Goal: Task Accomplishment & Management: Complete application form

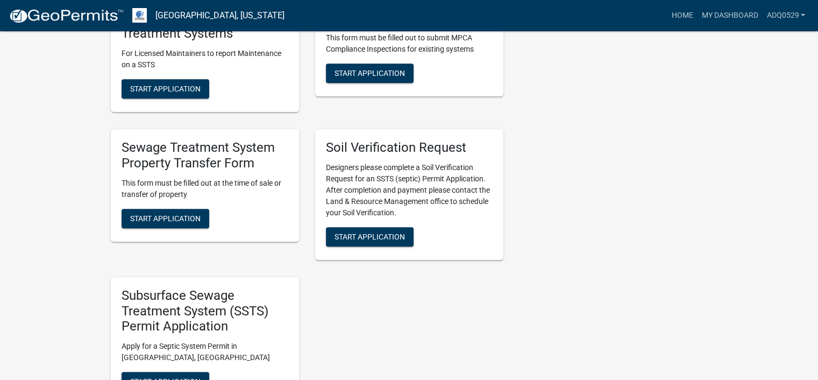
scroll to position [591, 0]
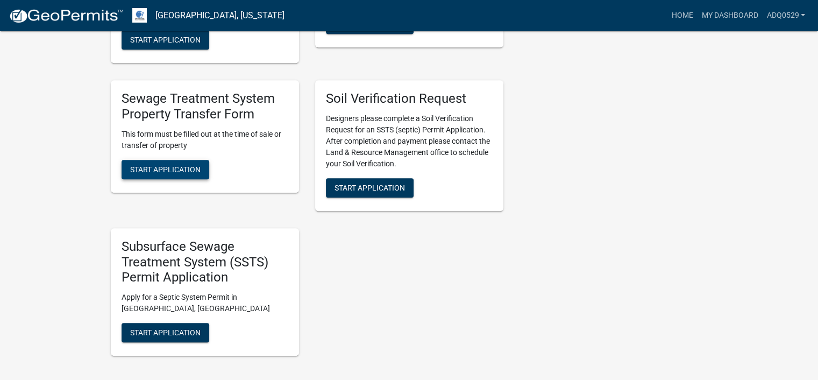
click at [179, 174] on button "Start Application" at bounding box center [166, 169] width 88 height 19
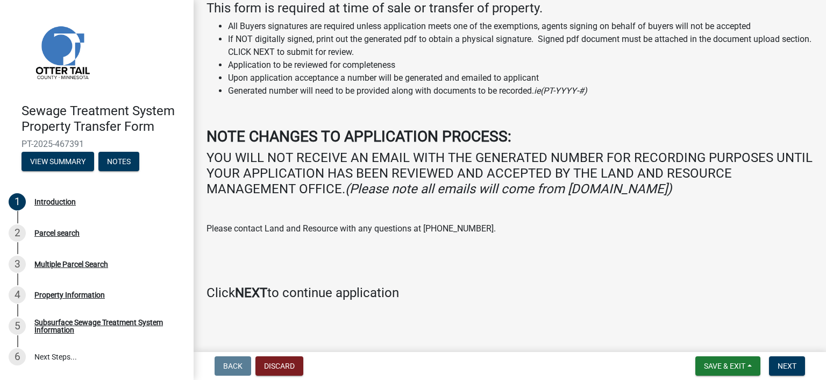
scroll to position [86, 0]
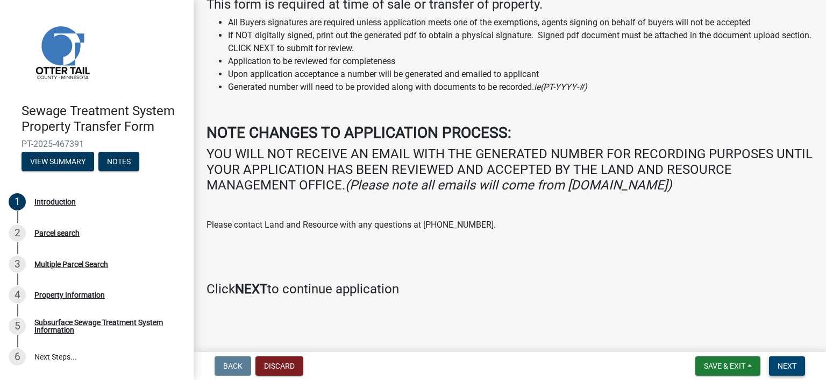
click at [770, 363] on button "Next" at bounding box center [787, 365] width 36 height 19
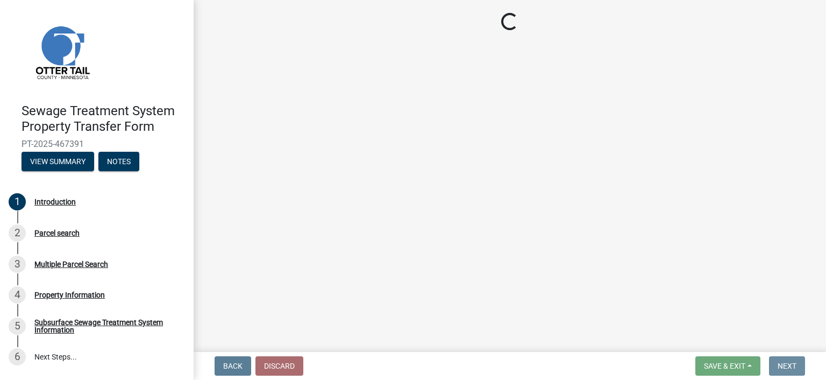
scroll to position [0, 0]
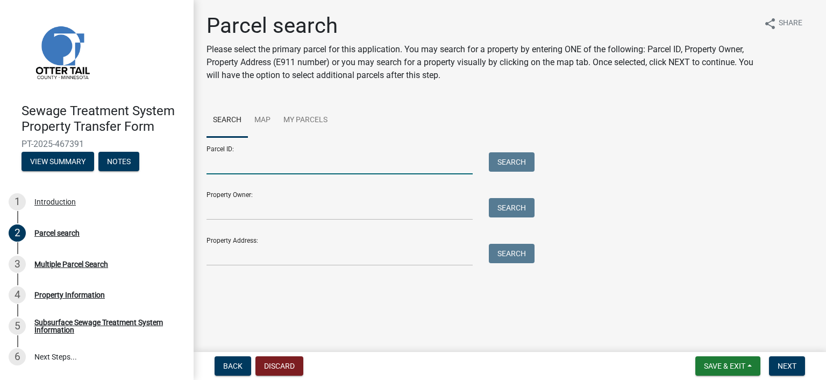
click at [256, 160] on input "Parcel ID:" at bounding box center [339, 163] width 266 height 22
paste input "77.000.99.1414.000"
type input "77.000.99.1414.000"
click at [521, 163] on button "Search" at bounding box center [512, 161] width 46 height 19
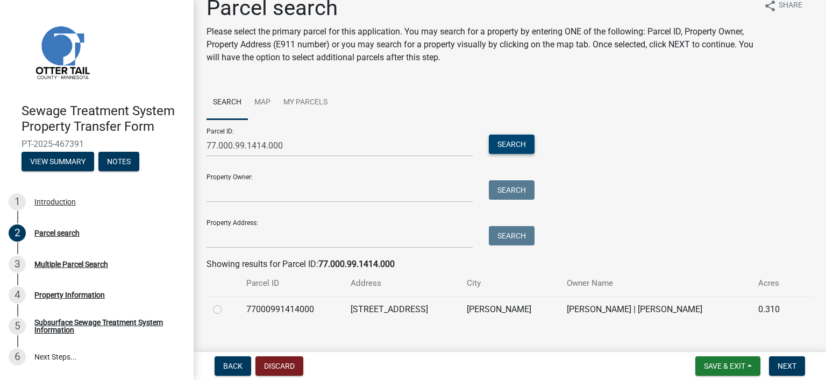
scroll to position [34, 0]
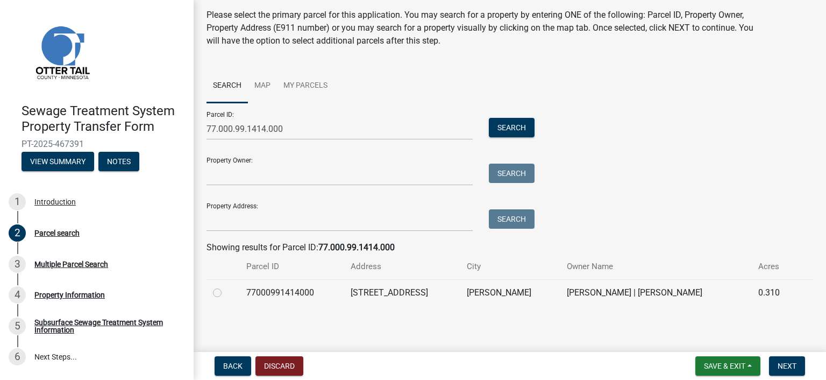
click at [226, 286] on label at bounding box center [226, 286] width 0 height 0
click at [226, 291] on input "radio" at bounding box center [229, 289] width 7 height 7
radio input "true"
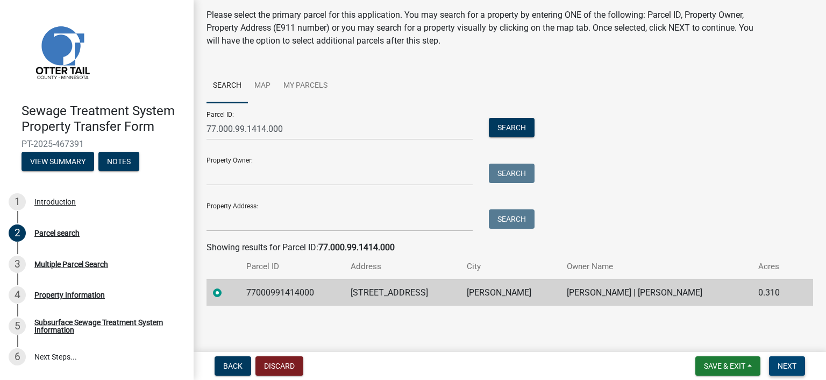
click at [796, 366] on button "Next" at bounding box center [787, 365] width 36 height 19
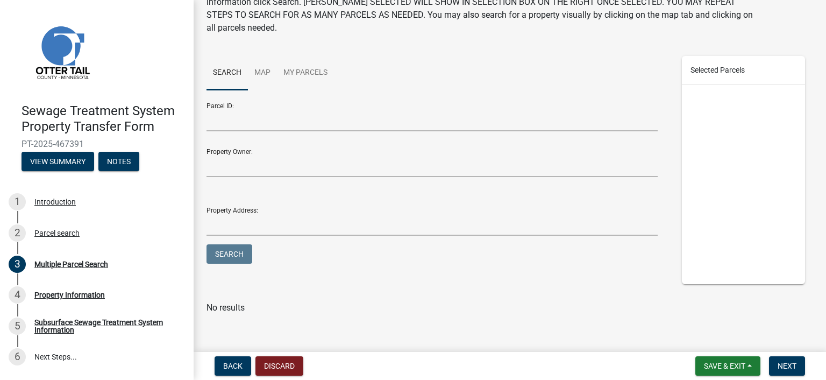
scroll to position [82, 0]
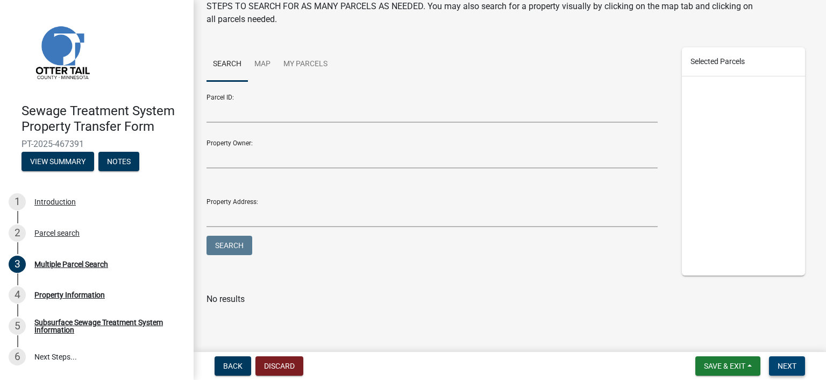
click at [784, 361] on span "Next" at bounding box center [786, 365] width 19 height 9
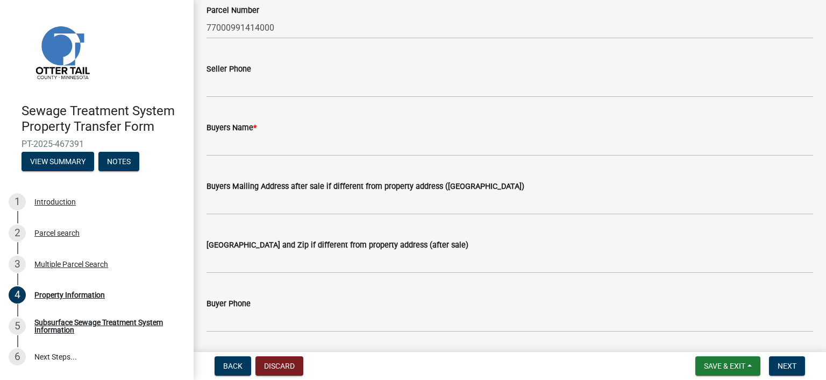
scroll to position [161, 0]
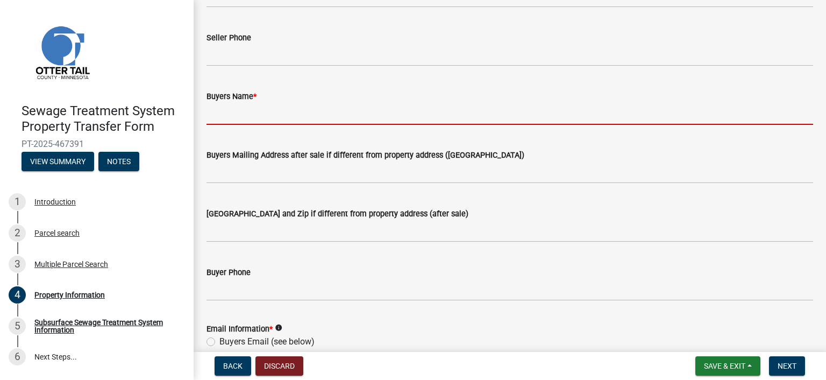
click at [267, 113] on input "Buyers Name *" at bounding box center [509, 114] width 606 height 22
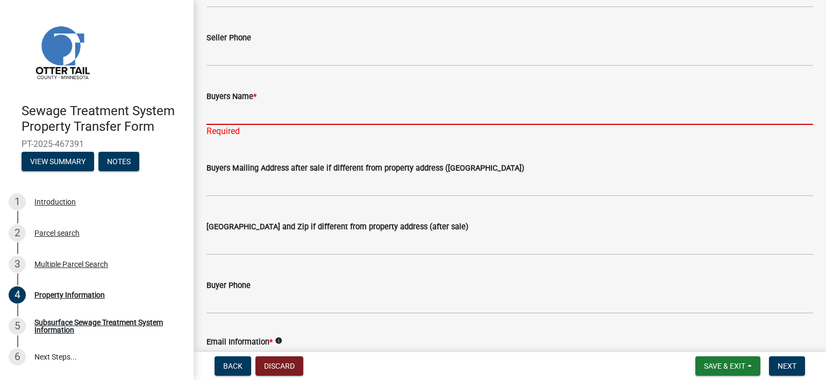
click at [276, 113] on input "Buyers Name *" at bounding box center [509, 114] width 606 height 22
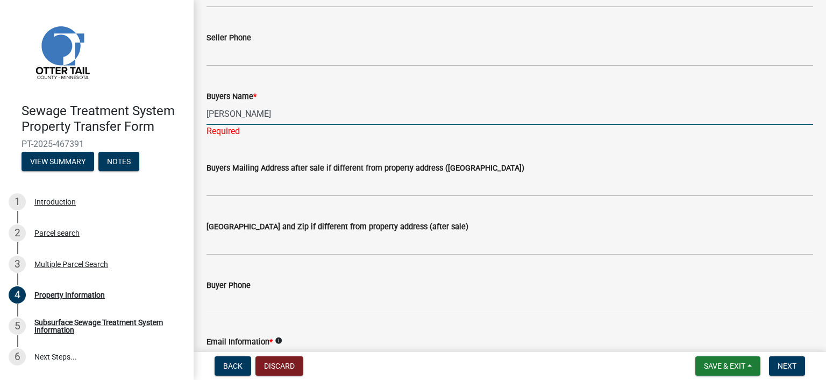
type input "[PERSON_NAME]"
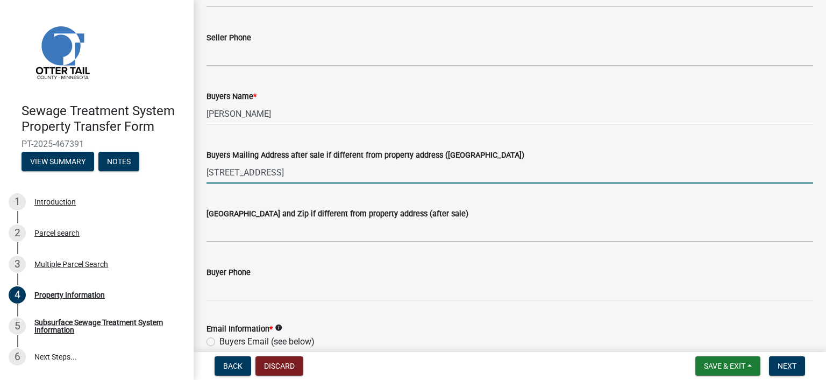
type input "[STREET_ADDRESS]"
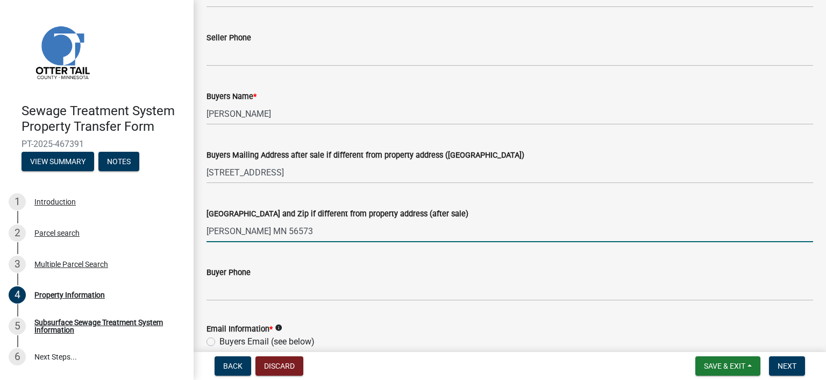
type input "[PERSON_NAME] MN 56573"
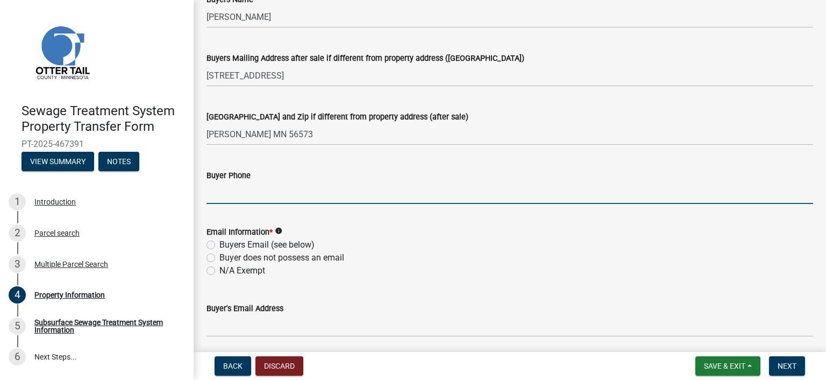
scroll to position [376, 0]
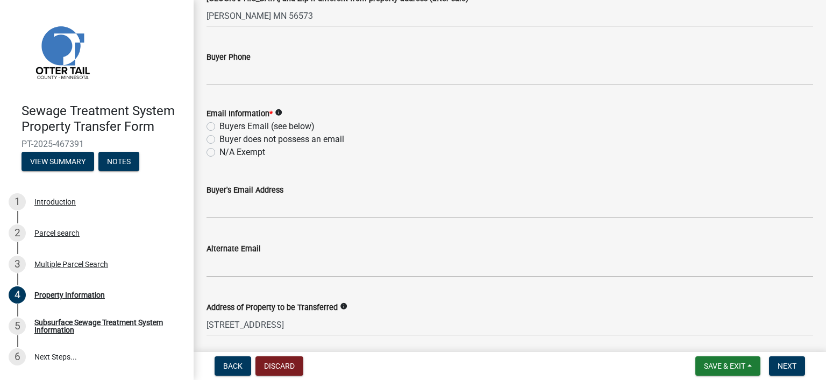
click at [255, 151] on label "N/A Exempt" at bounding box center [242, 152] width 46 height 13
click at [226, 151] on input "N/A Exempt" at bounding box center [222, 149] width 7 height 7
radio input "true"
click at [794, 358] on button "Next" at bounding box center [787, 365] width 36 height 19
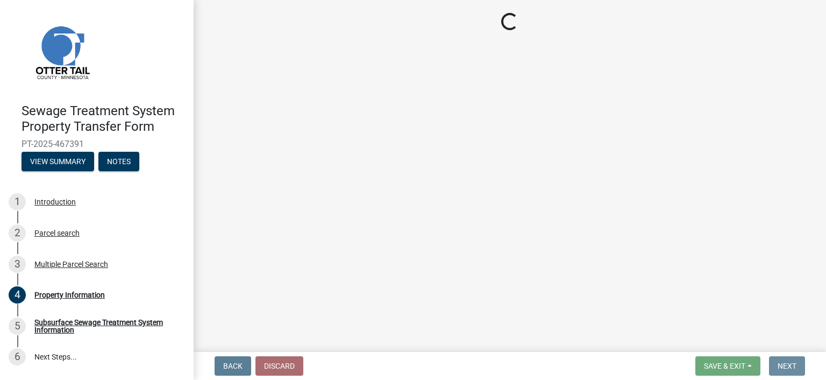
scroll to position [0, 0]
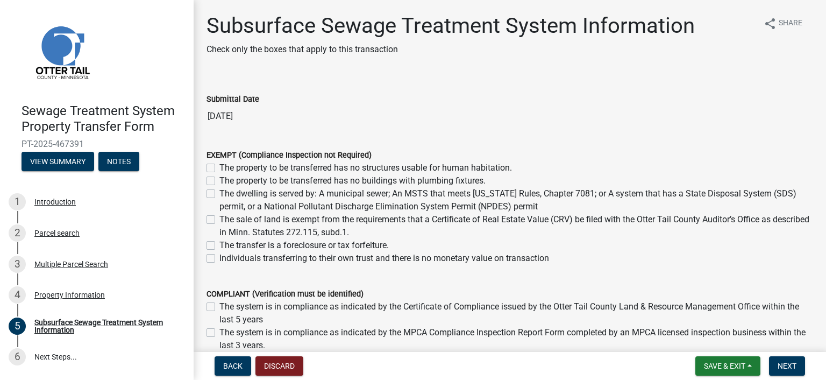
click at [211, 171] on div "The property to be transferred has no structures usable for human habitation." at bounding box center [509, 167] width 606 height 13
click at [219, 167] on label "The property to be transferred has no structures usable for human habitation." at bounding box center [365, 167] width 292 height 13
click at [219, 167] on input "The property to be transferred has no structures usable for human habitation." at bounding box center [222, 164] width 7 height 7
checkbox input "true"
checkbox input "false"
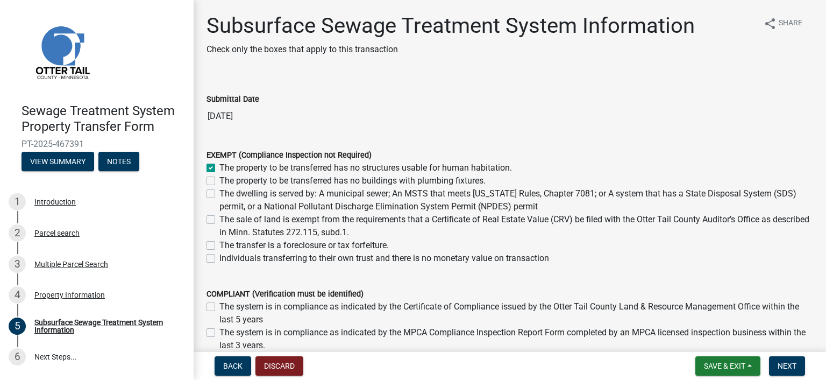
checkbox input "false"
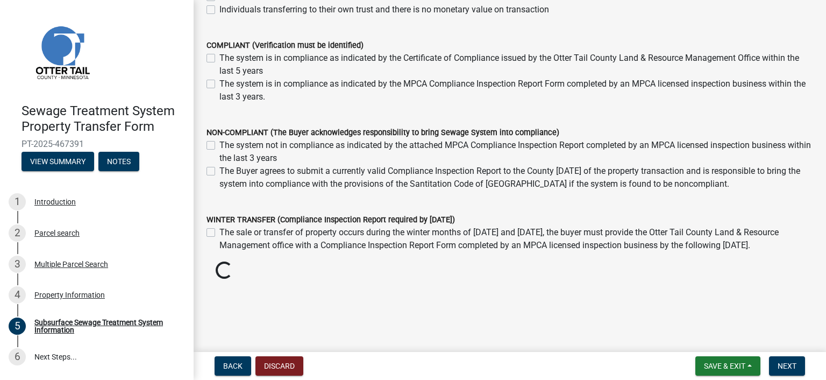
scroll to position [239, 0]
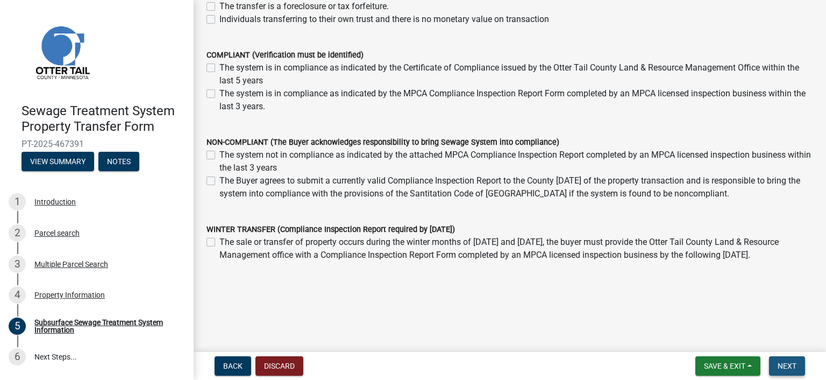
click at [799, 363] on button "Next" at bounding box center [787, 365] width 36 height 19
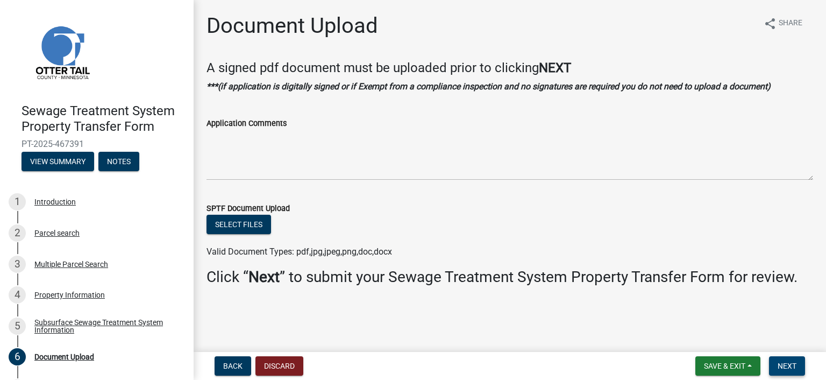
click at [791, 359] on button "Next" at bounding box center [787, 365] width 36 height 19
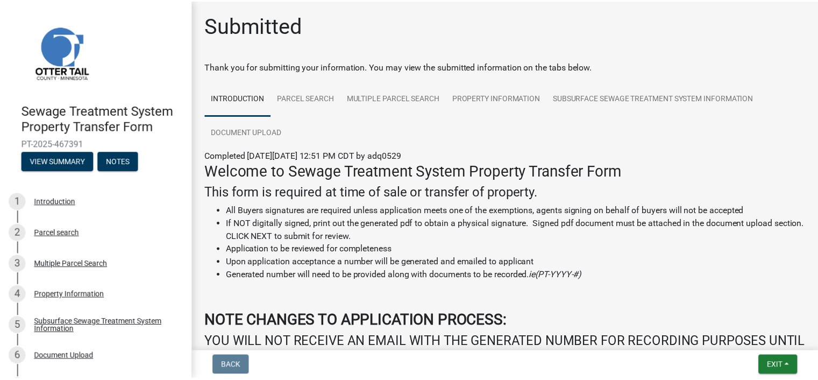
scroll to position [202, 0]
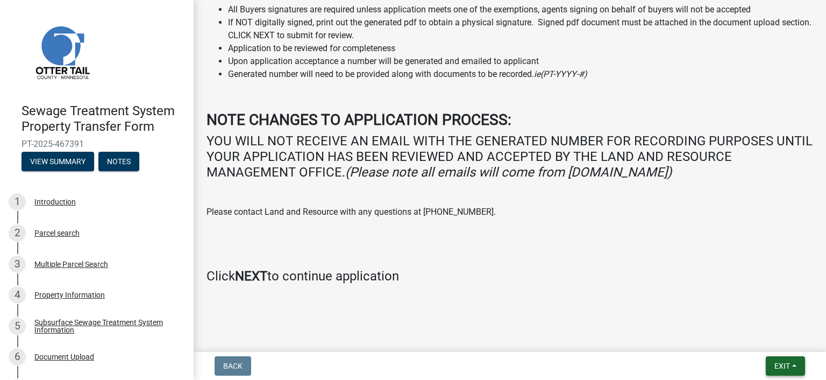
click at [786, 363] on span "Exit" at bounding box center [782, 365] width 16 height 9
click at [766, 338] on button "Save & Exit" at bounding box center [762, 338] width 86 height 26
